Goal: Task Accomplishment & Management: Use online tool/utility

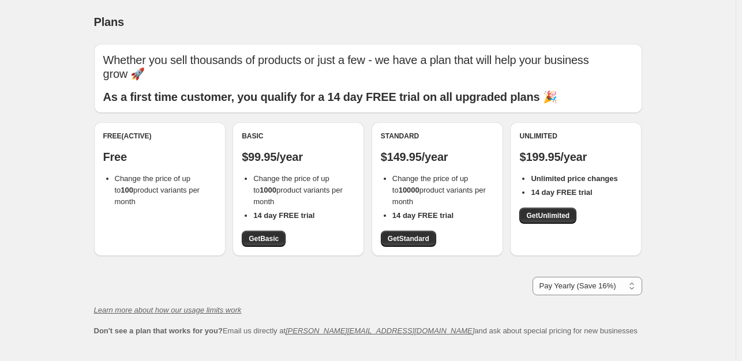
select select "year"
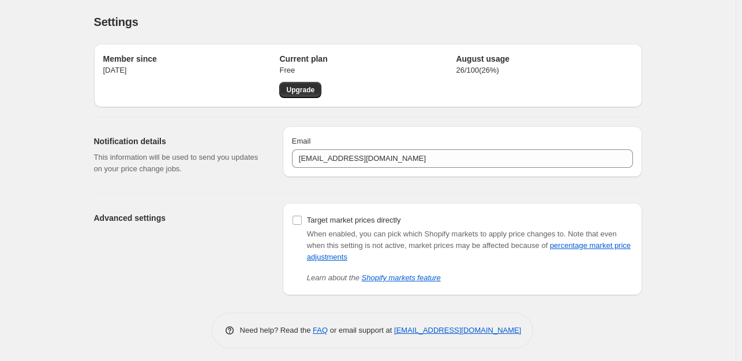
scroll to position [5, 0]
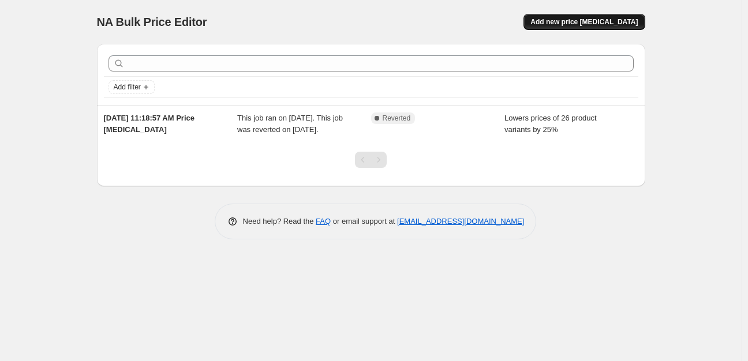
click at [579, 27] on button "Add new price [MEDICAL_DATA]" at bounding box center [583, 22] width 121 height 16
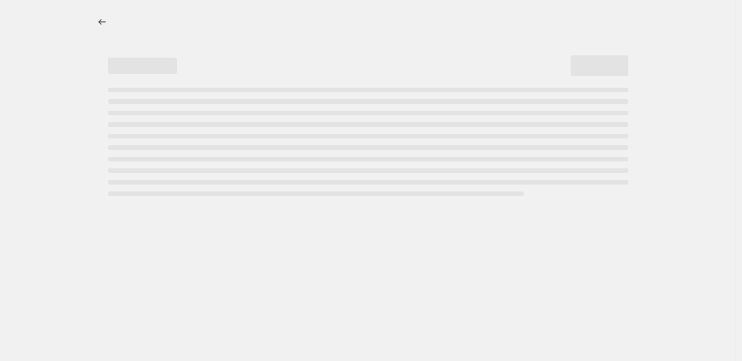
select select "percentage"
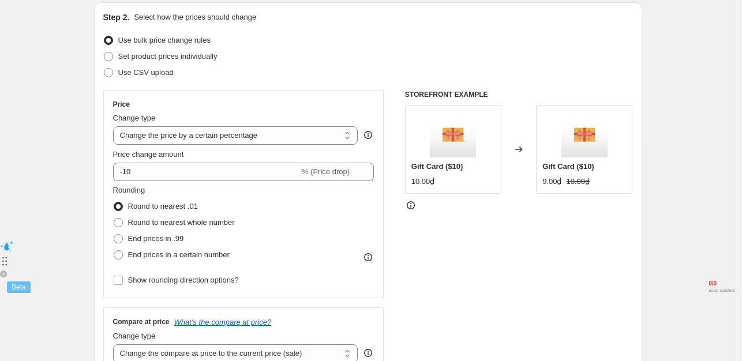
scroll to position [123, 0]
drag, startPoint x: 6, startPoint y: 266, endPoint x: 77, endPoint y: 348, distance: 108.8
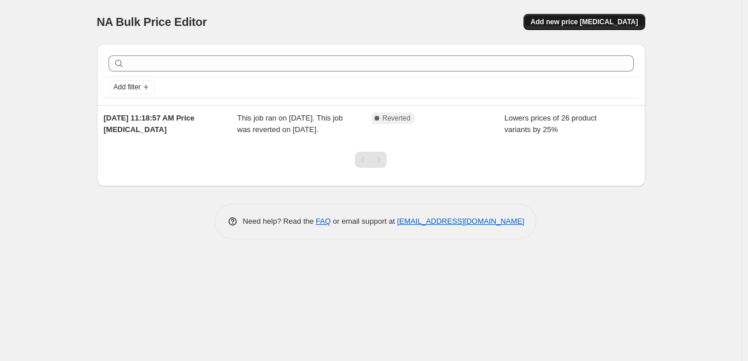
click at [629, 17] on button "Add new price [MEDICAL_DATA]" at bounding box center [583, 22] width 121 height 16
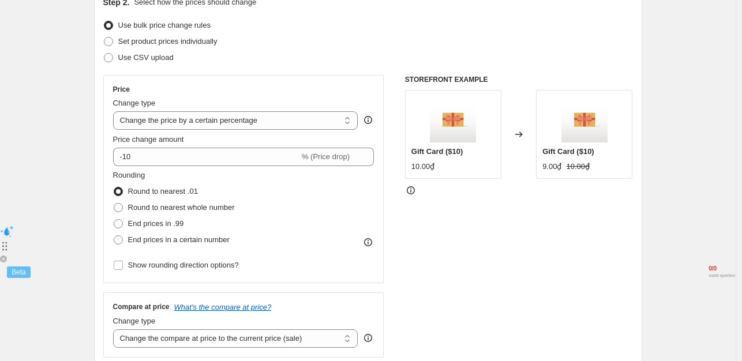
scroll to position [144, 0]
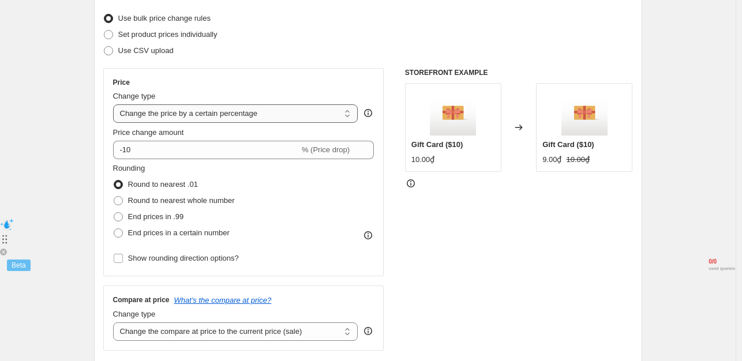
click at [245, 116] on select "Change the price to a certain amount Change the price by a certain amount Chang…" at bounding box center [235, 113] width 245 height 18
click at [115, 104] on select "Change the price to a certain amount Change the price by a certain amount Chang…" at bounding box center [235, 113] width 245 height 18
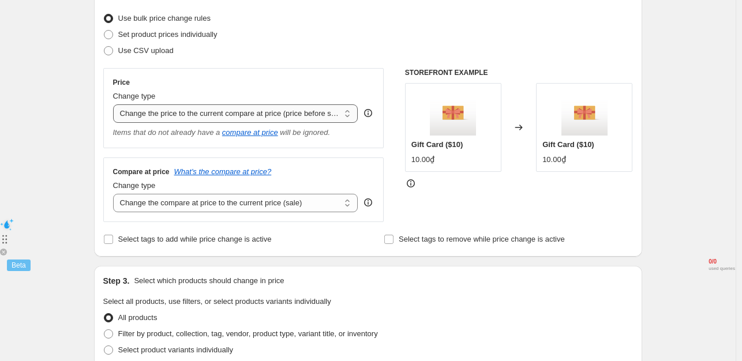
click at [273, 112] on select "Change the price to a certain amount Change the price by a certain amount Chang…" at bounding box center [235, 113] width 245 height 18
click at [115, 104] on select "Change the price to a certain amount Change the price by a certain amount Chang…" at bounding box center [235, 113] width 245 height 18
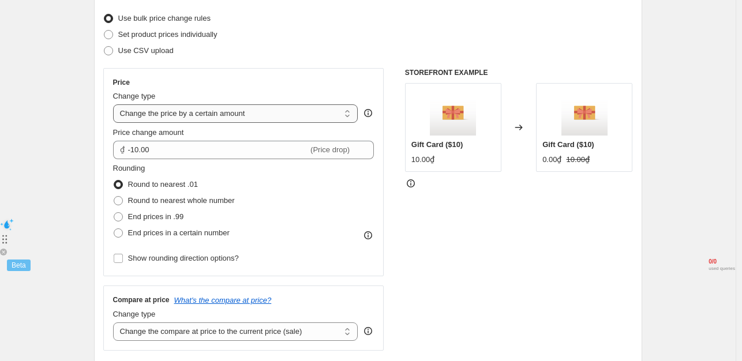
click at [292, 110] on select "Change the price to a certain amount Change the price by a certain amount Chang…" at bounding box center [235, 113] width 245 height 18
select select "to"
click at [115, 104] on select "Change the price to a certain amount Change the price by a certain amount Chang…" at bounding box center [235, 113] width 245 height 18
type input "80.00"
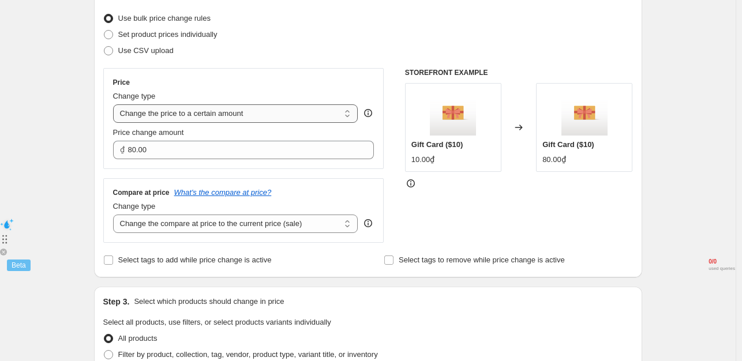
click at [318, 106] on select "Change the price to a certain amount Change the price by a certain amount Chang…" at bounding box center [235, 113] width 245 height 18
select select "bcap"
click at [115, 104] on select "Change the price to a certain amount Change the price by a certain amount Chang…" at bounding box center [235, 113] width 245 height 18
type input "-12.00"
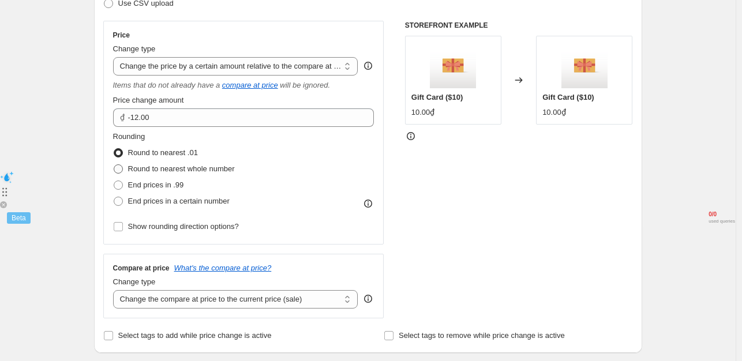
scroll to position [193, 0]
click at [273, 58] on select "Change the price to a certain amount Change the price by a certain amount Chang…" at bounding box center [235, 65] width 245 height 18
select select "no_change"
click at [115, 56] on select "Change the price to a certain amount Change the price by a certain amount Chang…" at bounding box center [235, 65] width 245 height 18
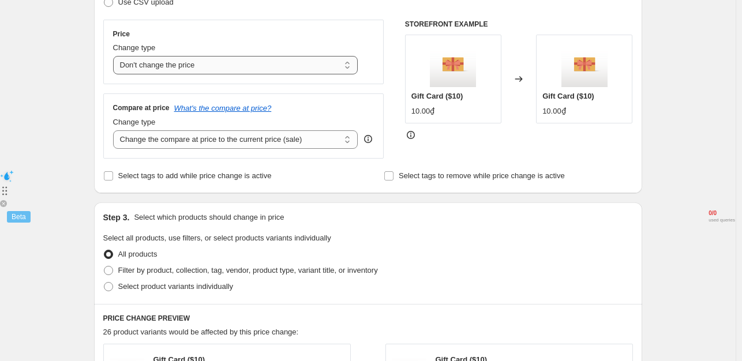
click at [263, 63] on select "Change the price to a certain amount Change the price by a certain amount Chang…" at bounding box center [235, 65] width 245 height 18
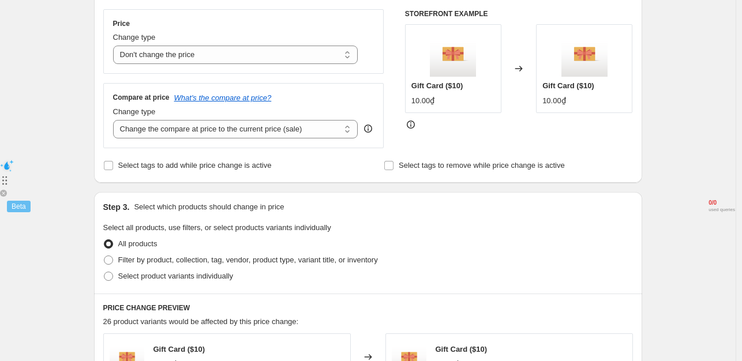
scroll to position [213, 0]
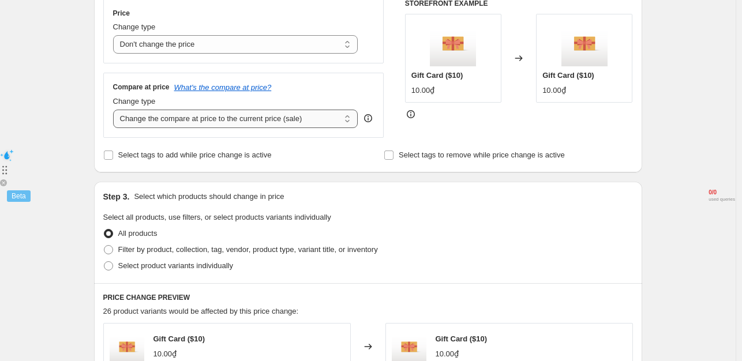
click at [327, 119] on select "Change the compare at price to the current price (sale) Change the compare at p…" at bounding box center [235, 119] width 245 height 18
